Goal: Information Seeking & Learning: Learn about a topic

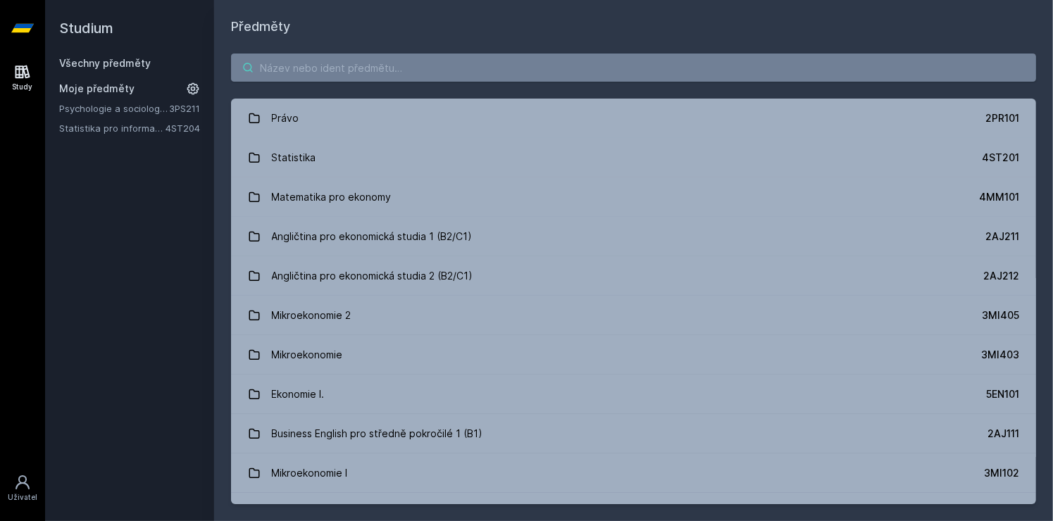
click at [516, 57] on input "search" at bounding box center [633, 68] width 805 height 28
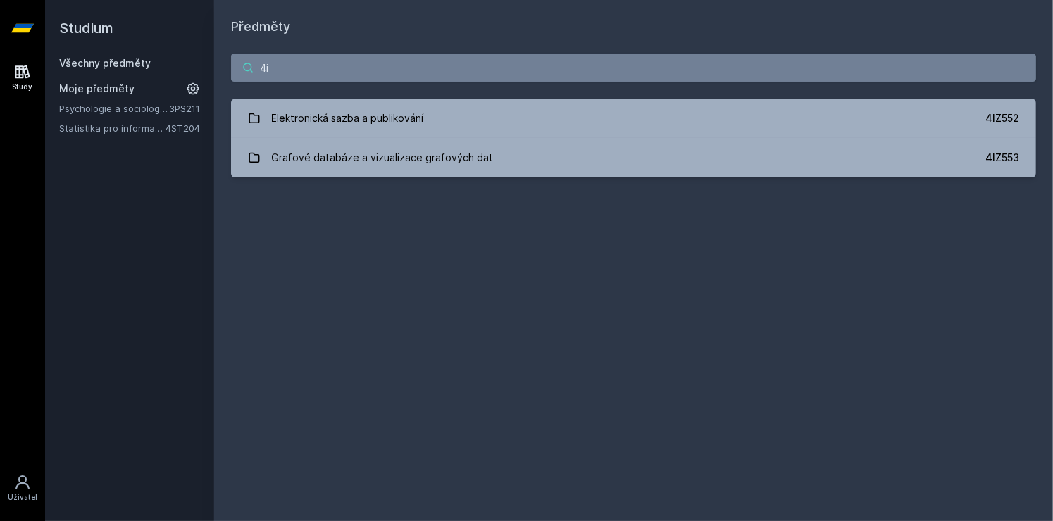
type input "4"
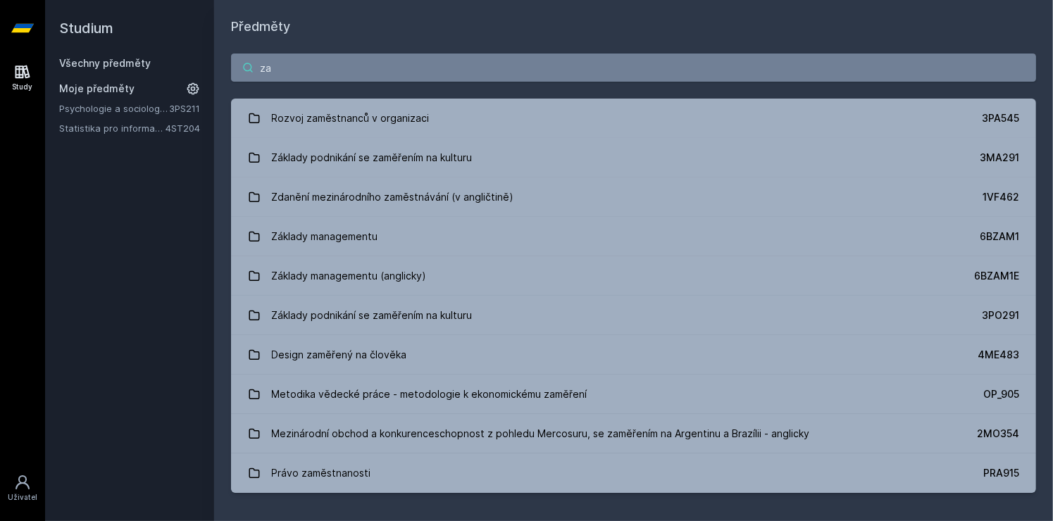
type input "z"
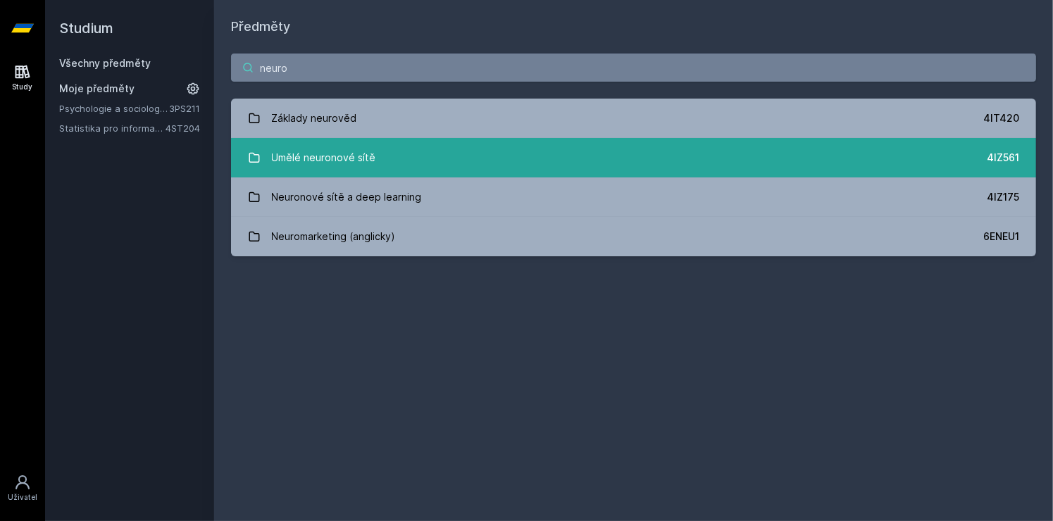
type input "neuro"
click at [545, 145] on link "Umělé neuronové sítě 4IZ561" at bounding box center [633, 157] width 805 height 39
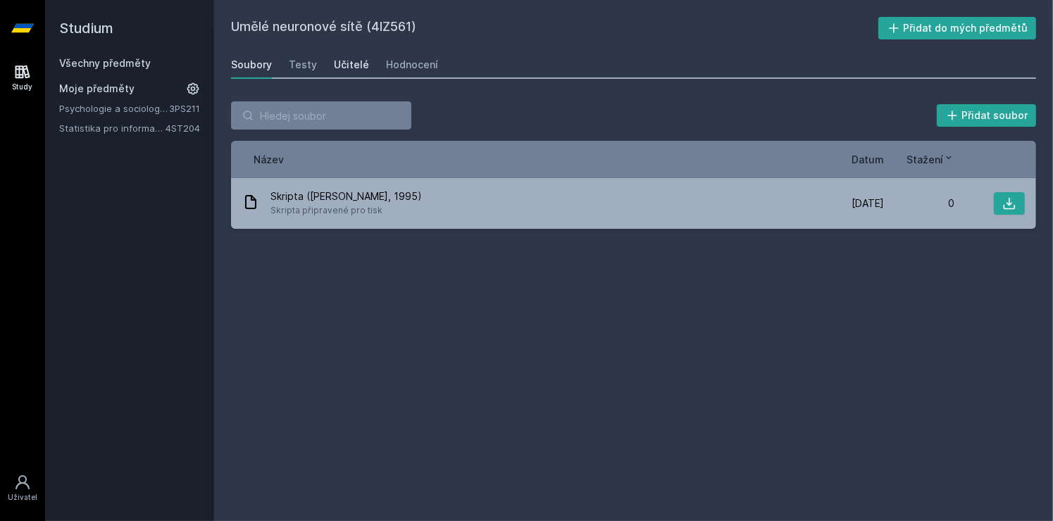
click at [335, 62] on div "Učitelé" at bounding box center [351, 65] width 35 height 14
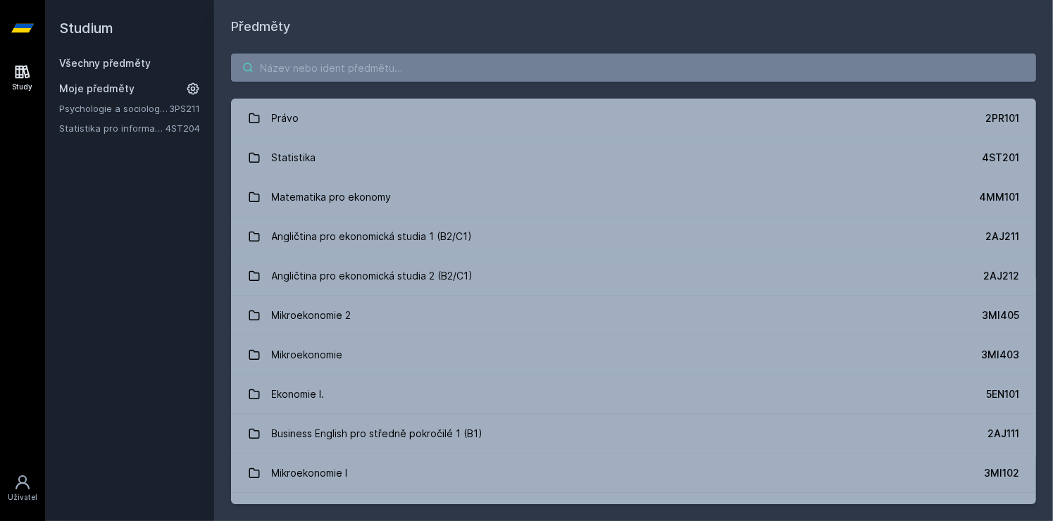
click at [281, 63] on input "search" at bounding box center [633, 68] width 805 height 28
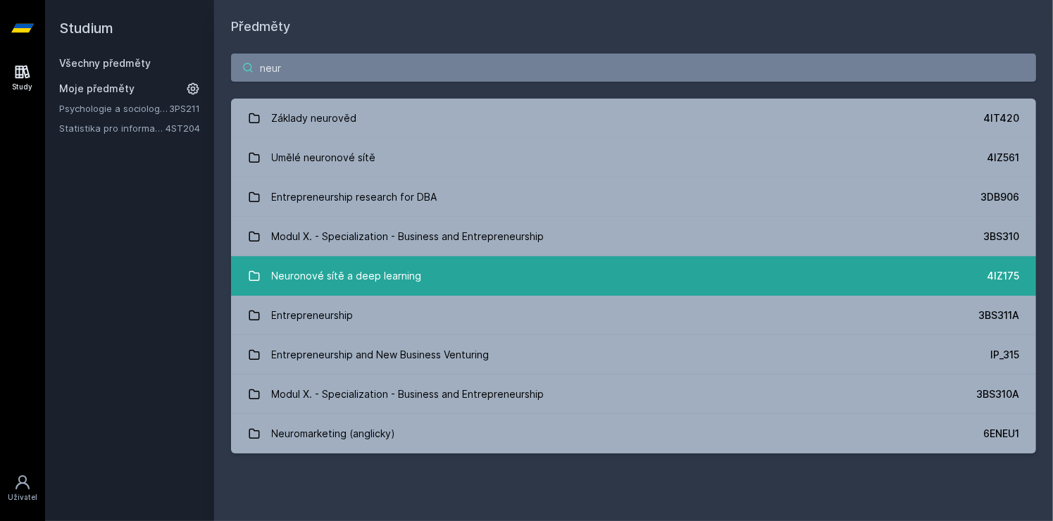
type input "neur"
click at [382, 294] on link "Neuronové sítě a deep learning 4IZ175" at bounding box center [633, 275] width 805 height 39
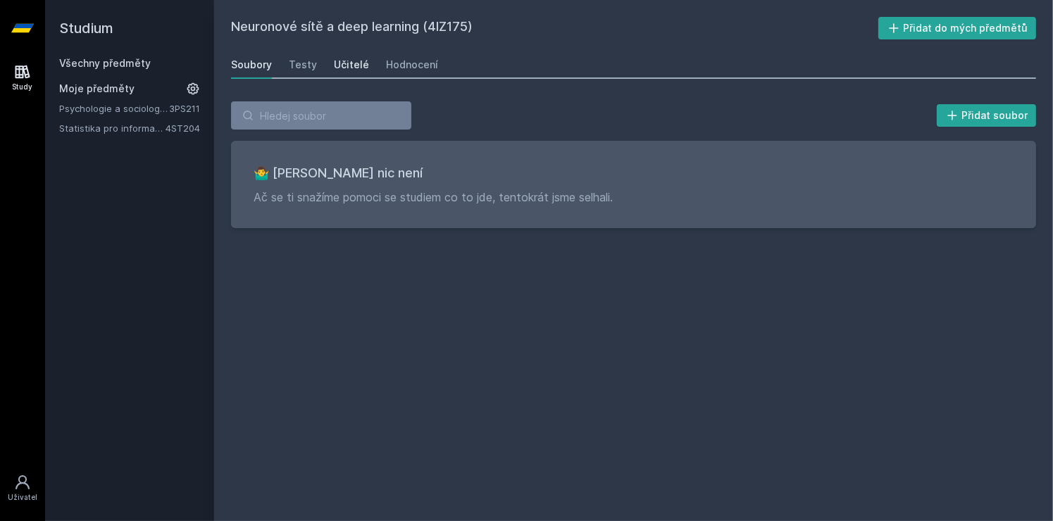
click at [357, 51] on link "Učitelé" at bounding box center [351, 65] width 35 height 28
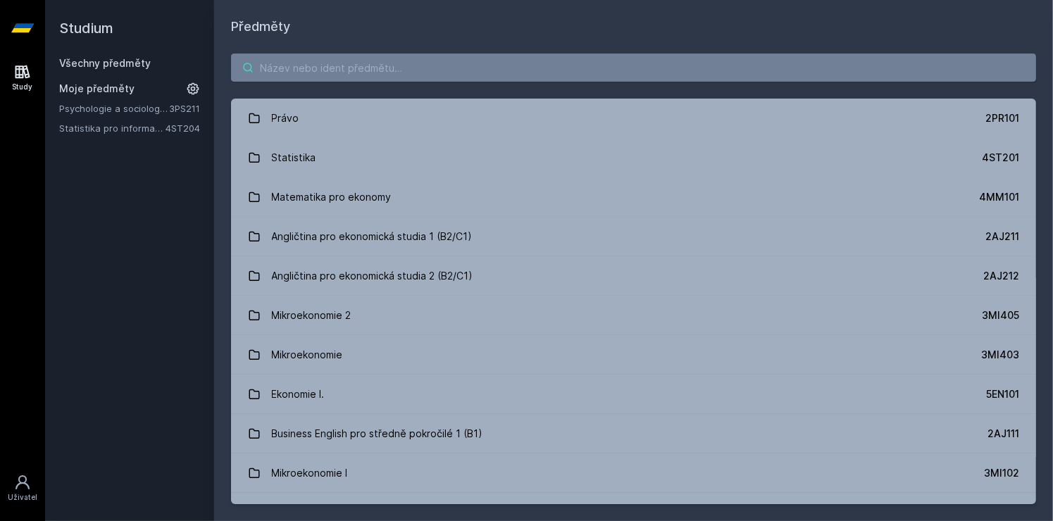
click at [307, 65] on input "search" at bounding box center [633, 68] width 805 height 28
type input "b"
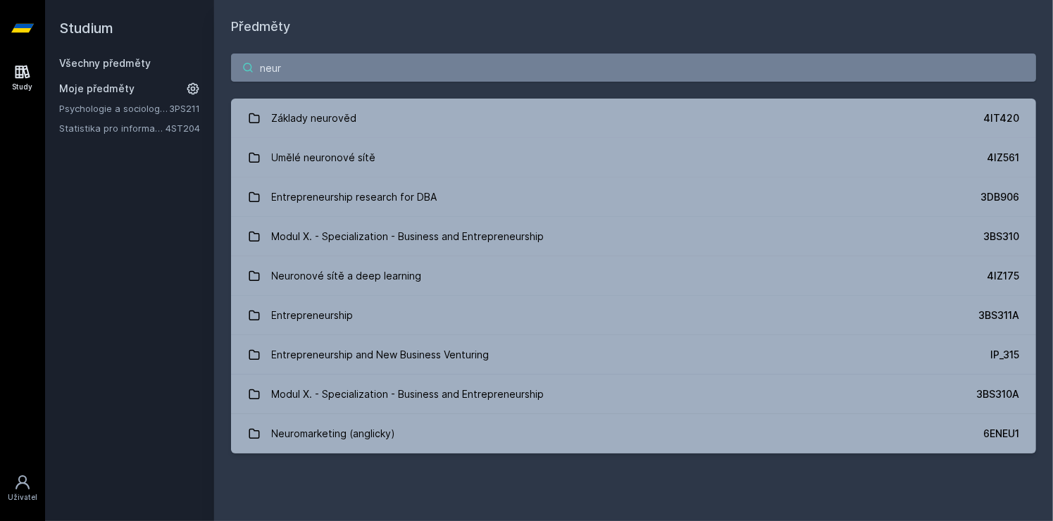
type input "neur"
